Goal: Complete application form

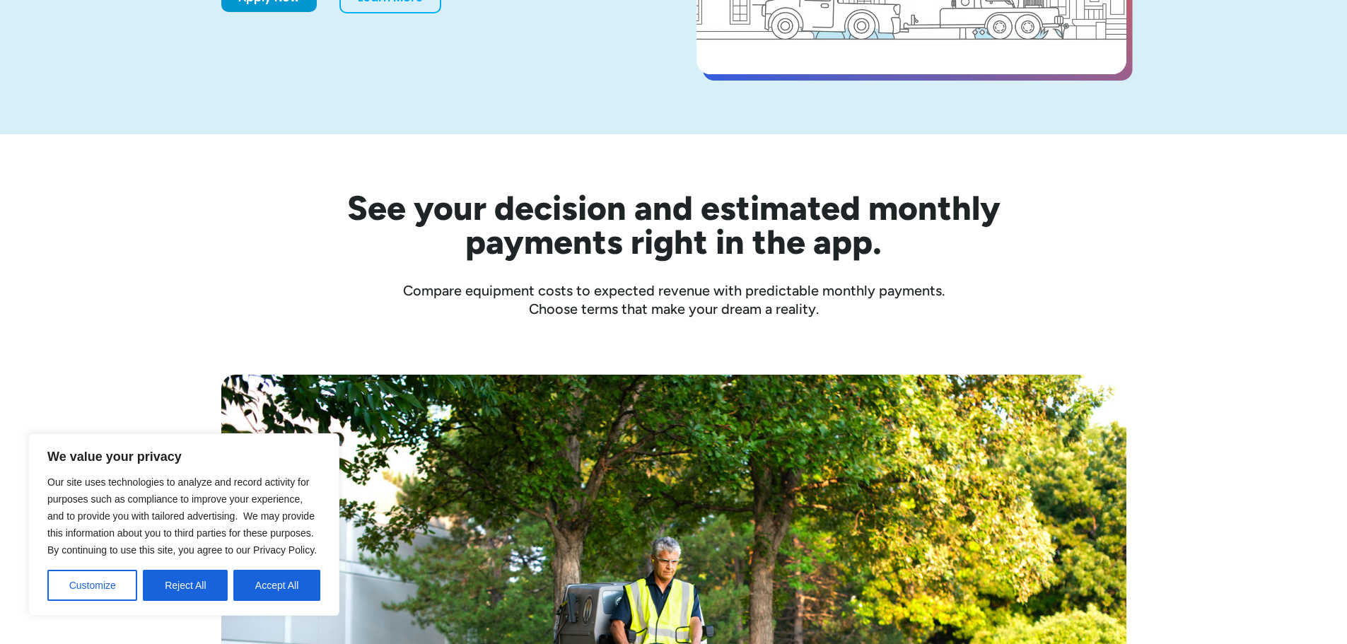
scroll to position [353, 0]
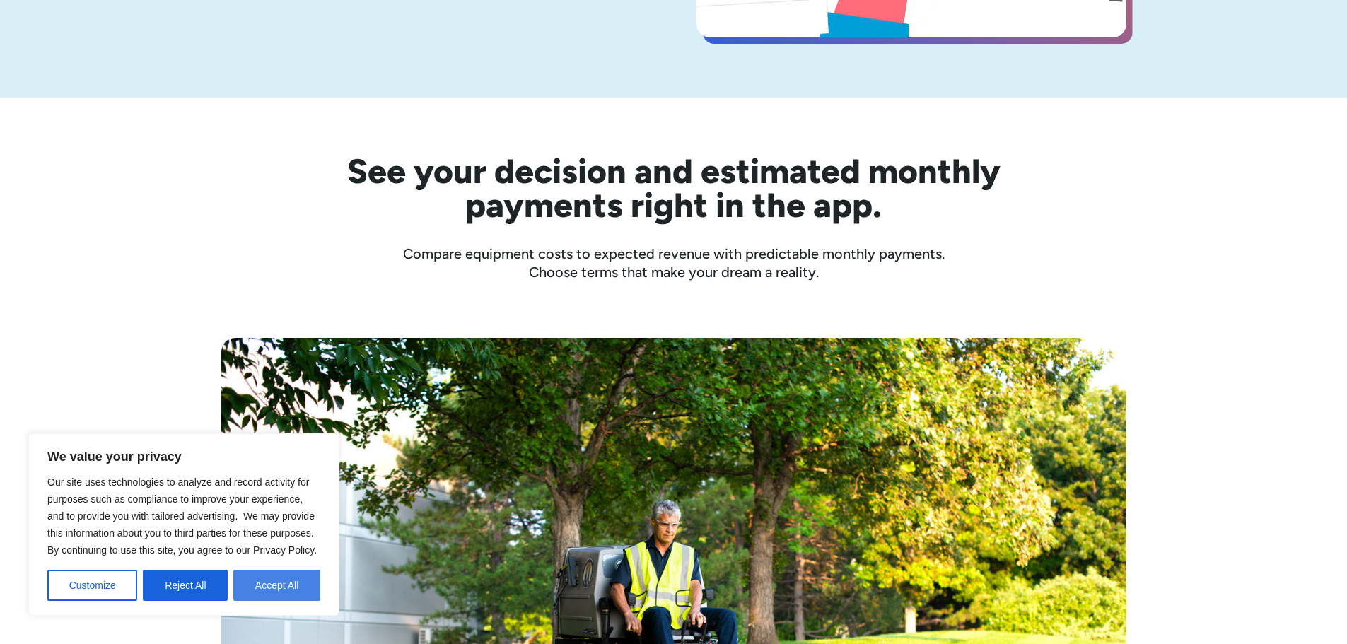
click at [245, 586] on button "Accept All" at bounding box center [276, 585] width 87 height 31
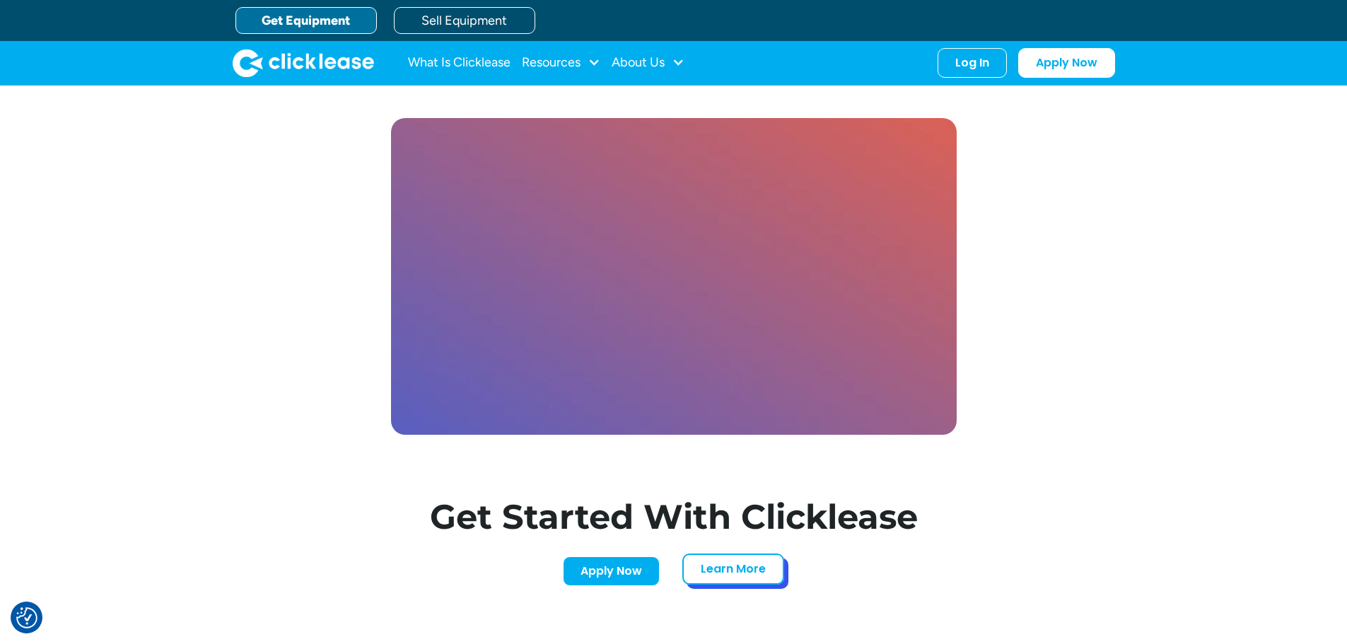
scroll to position [4091, 0]
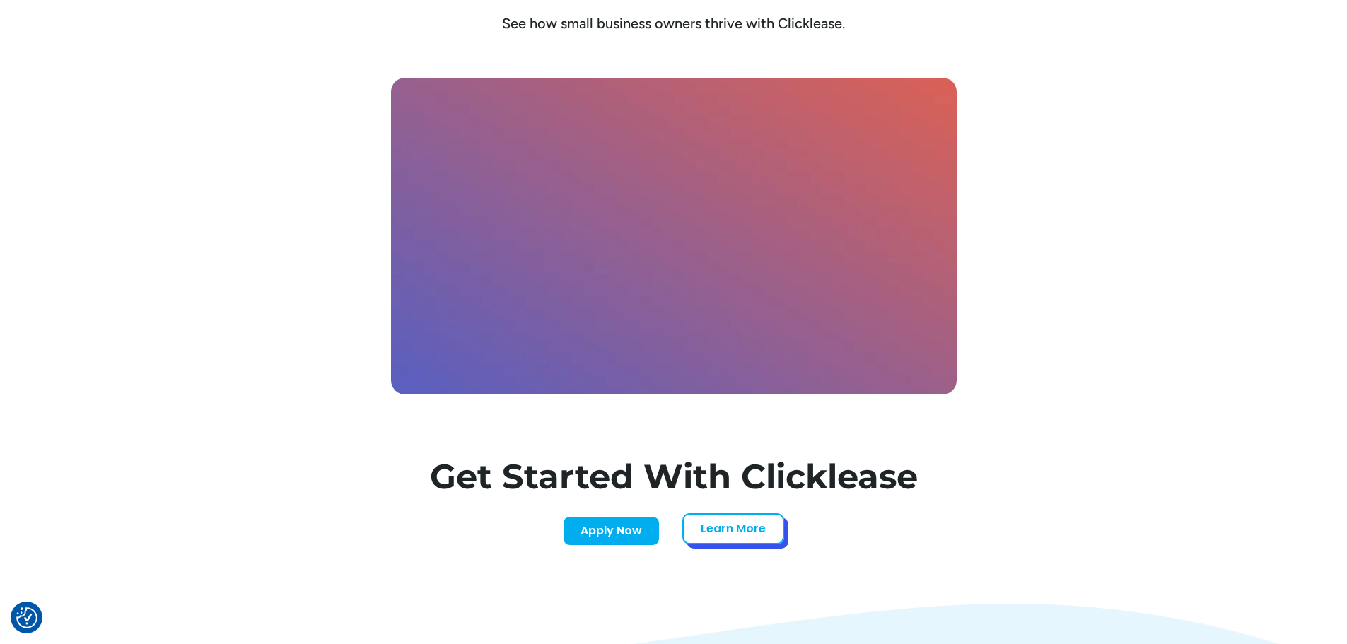
click at [729, 534] on link "Learn More" at bounding box center [733, 528] width 102 height 31
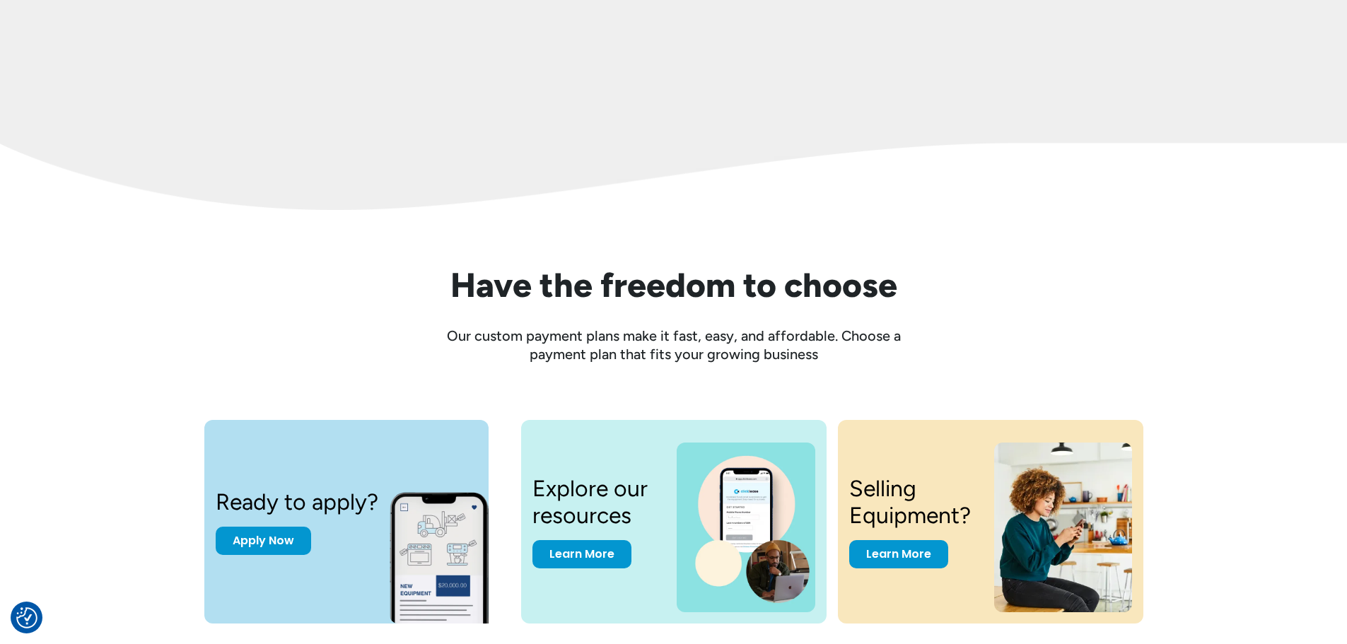
scroll to position [1626, 0]
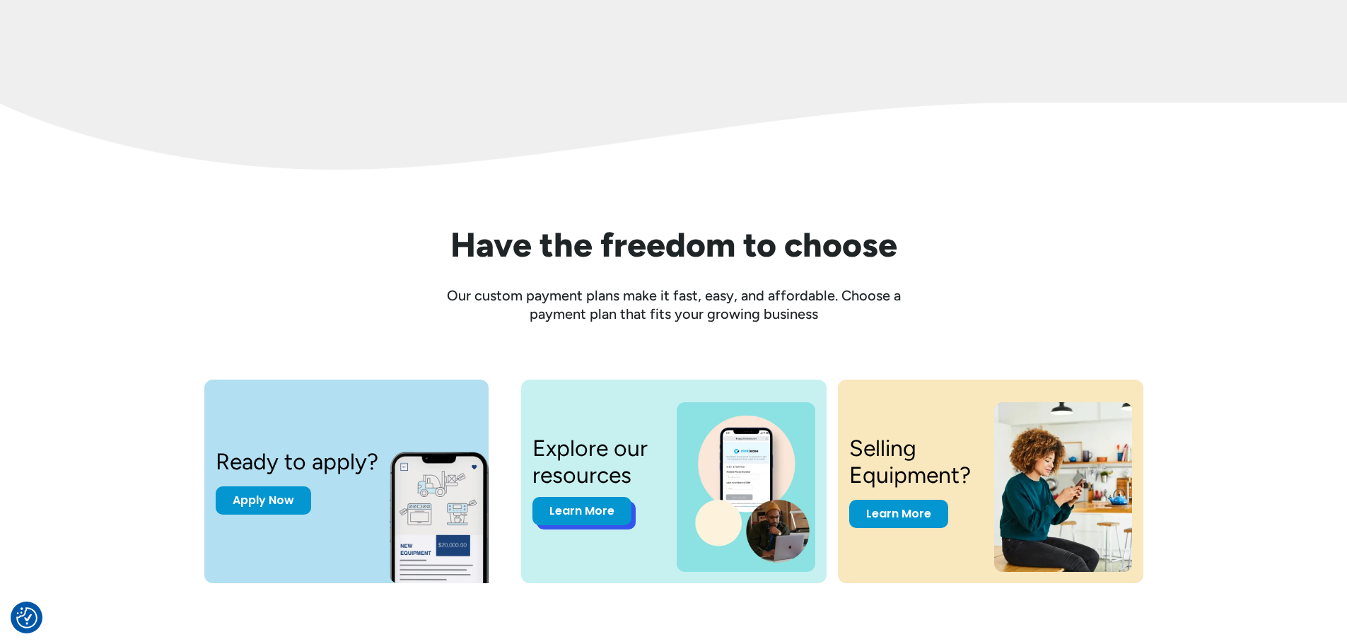
click at [598, 515] on link "Learn More" at bounding box center [581, 511] width 99 height 28
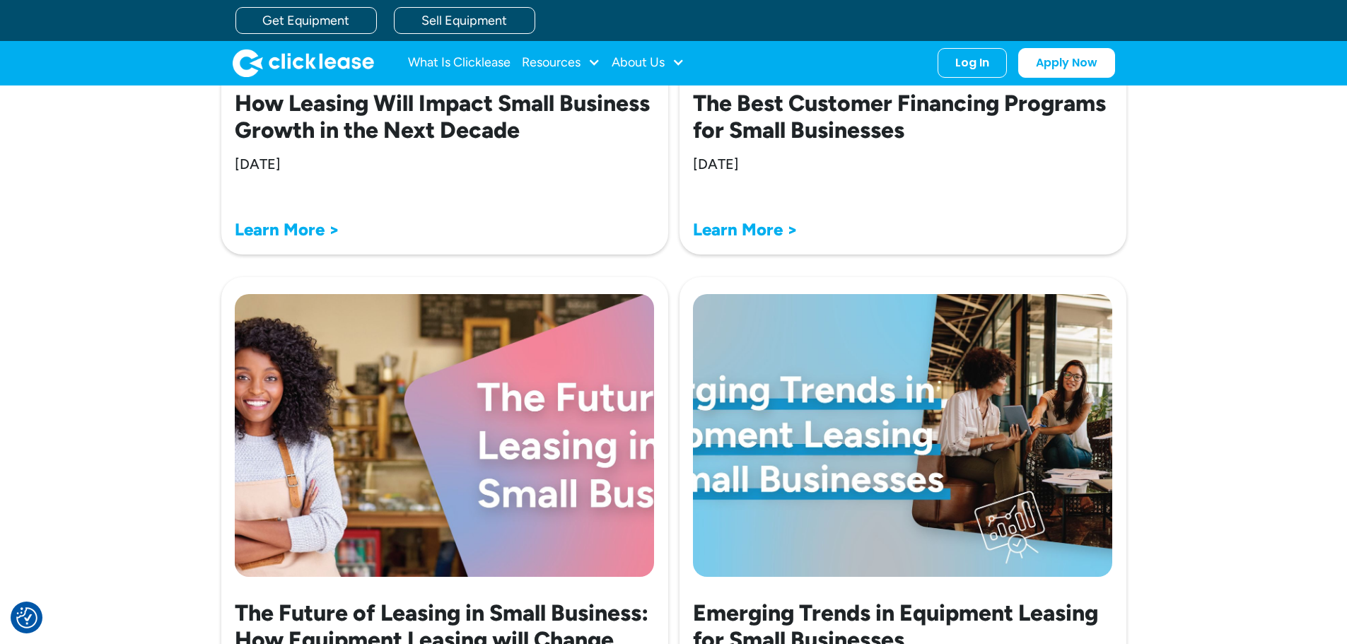
scroll to position [778, 0]
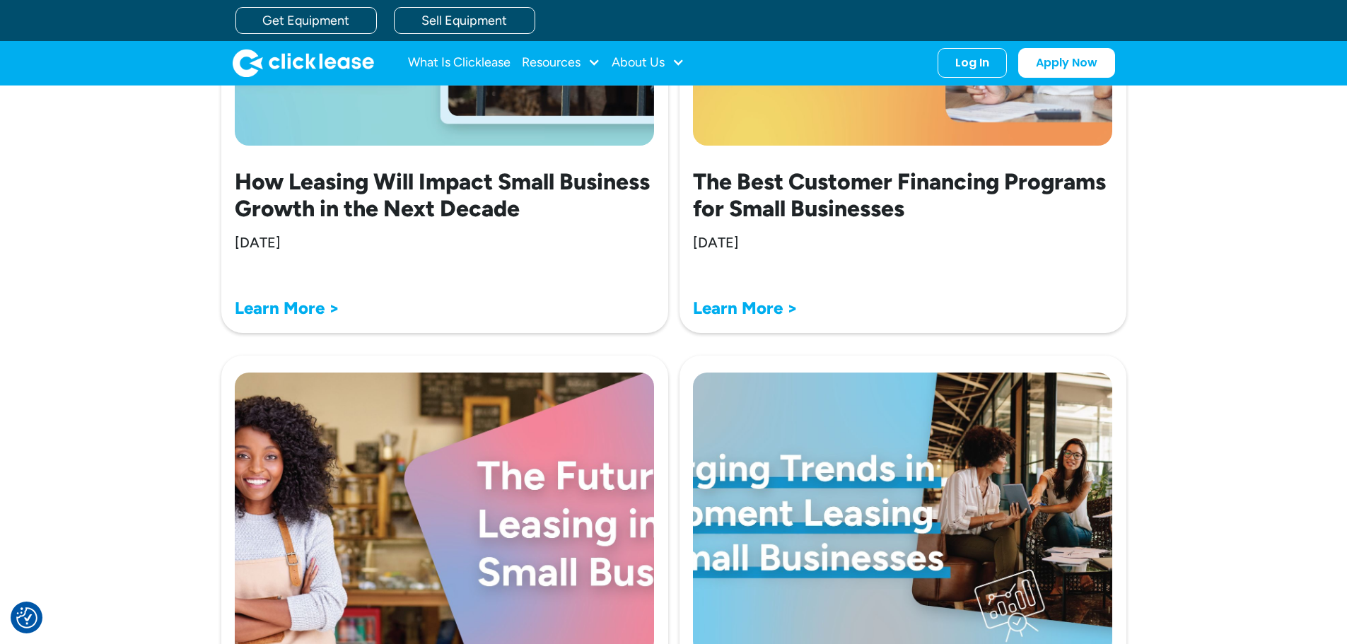
click at [345, 57] on img "home" at bounding box center [303, 63] width 141 height 28
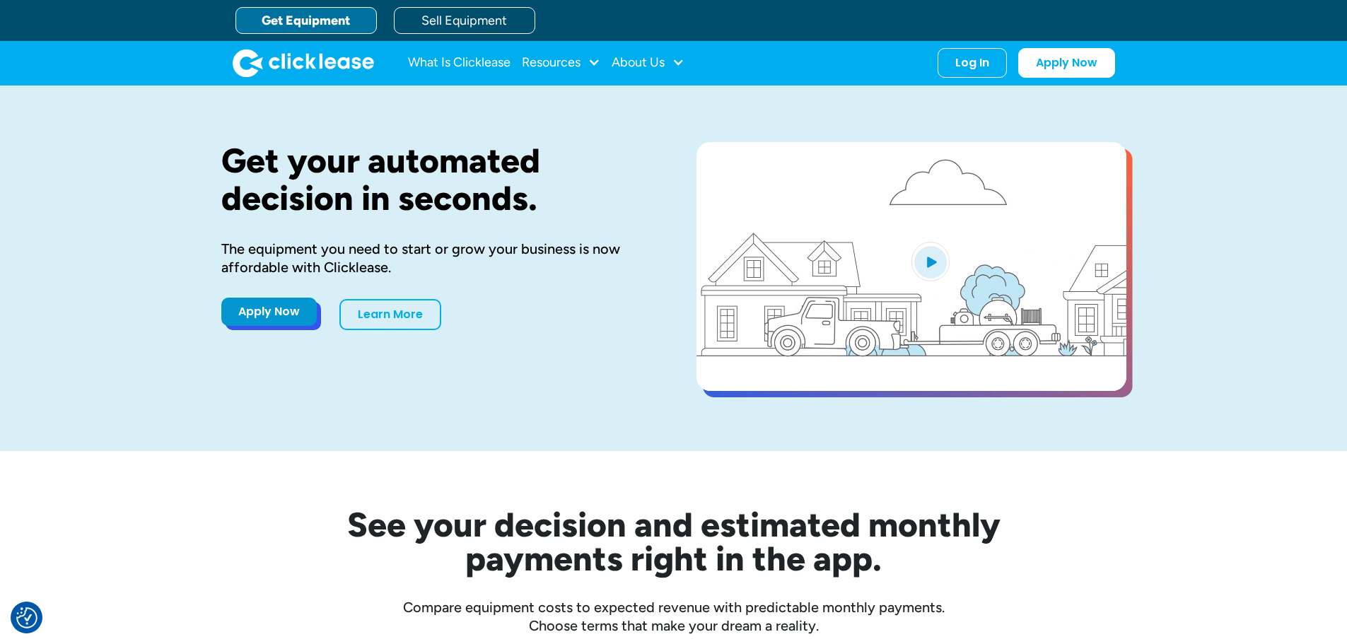
click at [303, 310] on link "Apply Now" at bounding box center [268, 312] width 95 height 28
